Goal: Information Seeking & Learning: Learn about a topic

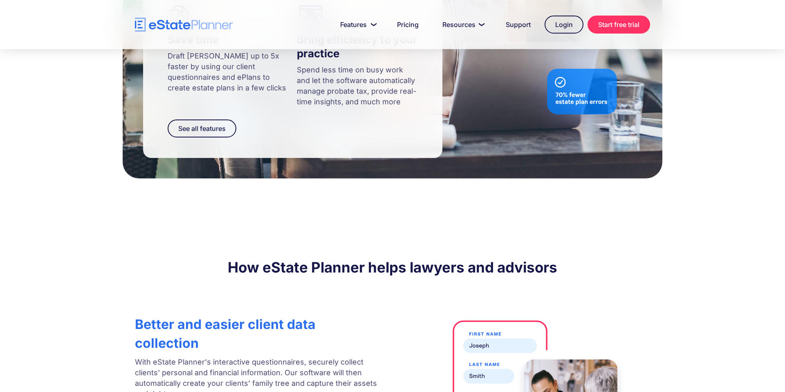
scroll to position [945, 0]
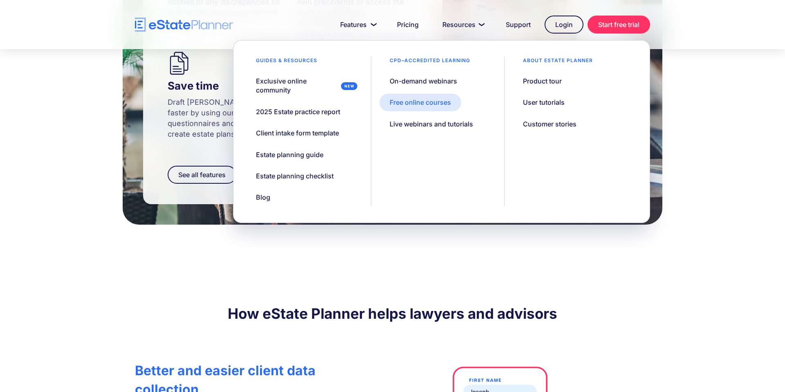
click at [390, 100] on div "Free online courses" at bounding box center [420, 102] width 61 height 9
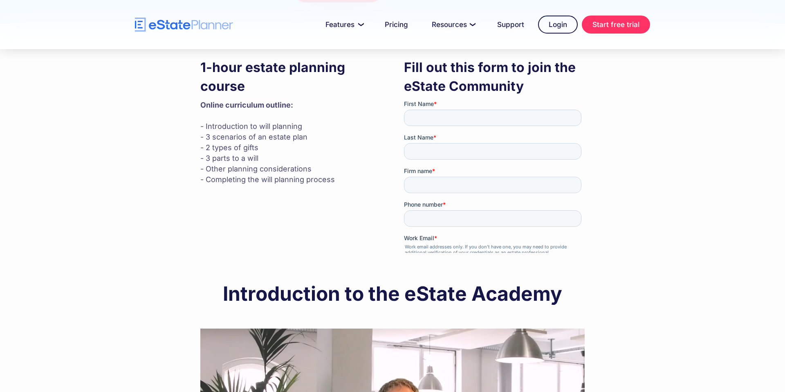
scroll to position [218, 0]
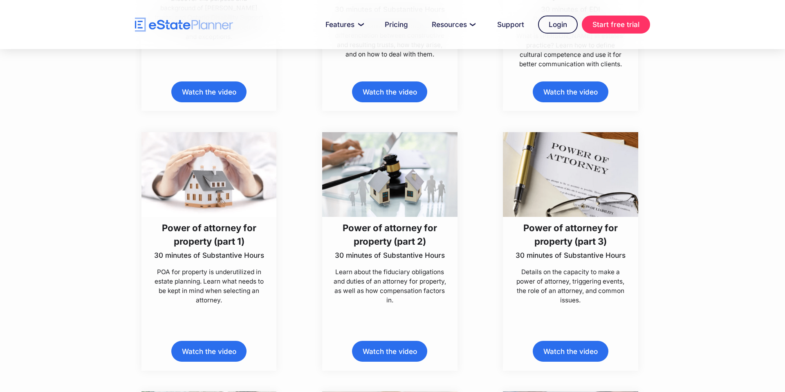
scroll to position [4037, 0]
